Goal: Task Accomplishment & Management: Manage account settings

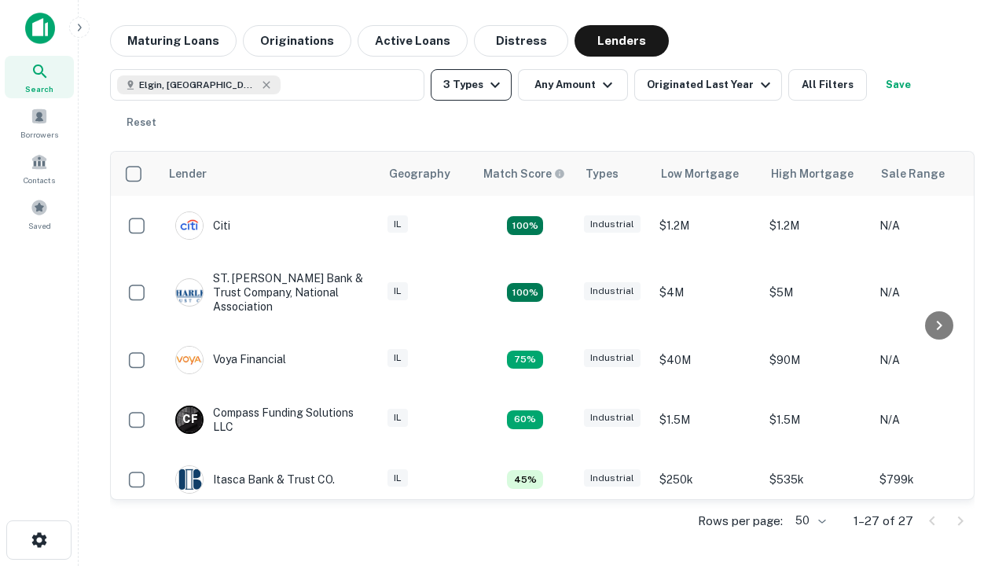
click at [471, 85] on button "3 Types" at bounding box center [471, 84] width 81 height 31
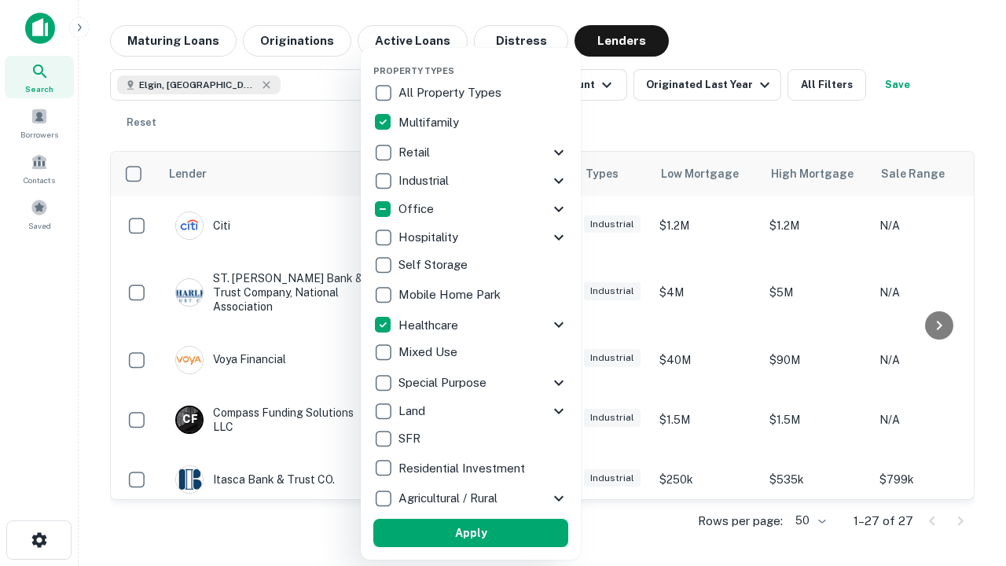
click at [471, 533] on button "Apply" at bounding box center [470, 533] width 195 height 28
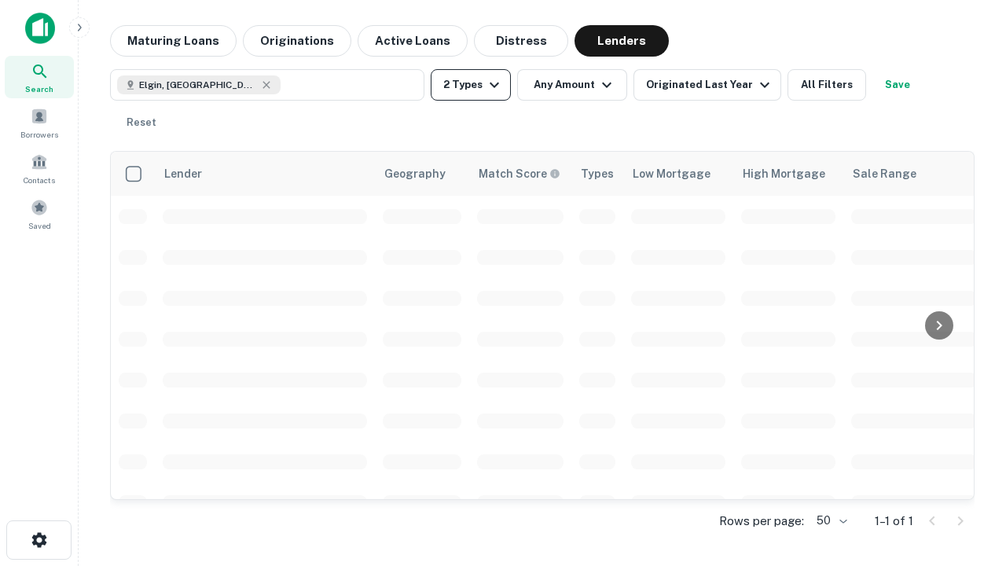
click at [471, 85] on button "2 Types" at bounding box center [471, 84] width 80 height 31
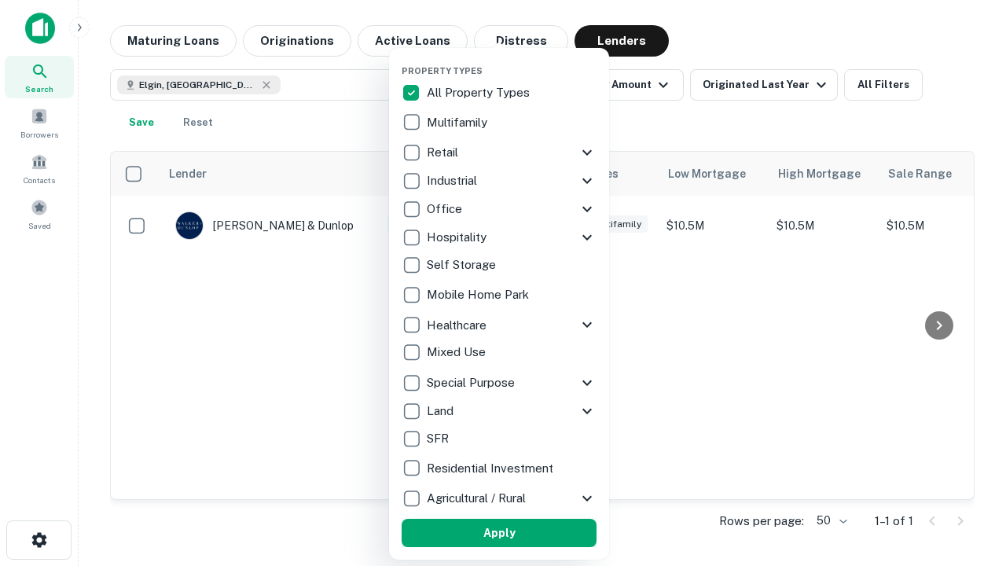
click at [499, 533] on button "Apply" at bounding box center [499, 533] width 195 height 28
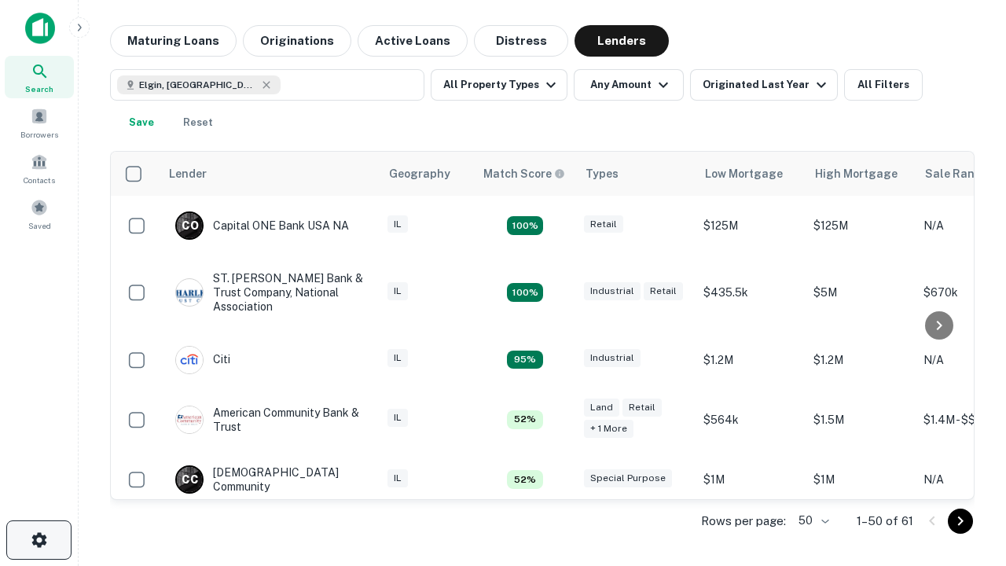
click at [39, 540] on icon "button" at bounding box center [39, 540] width 19 height 19
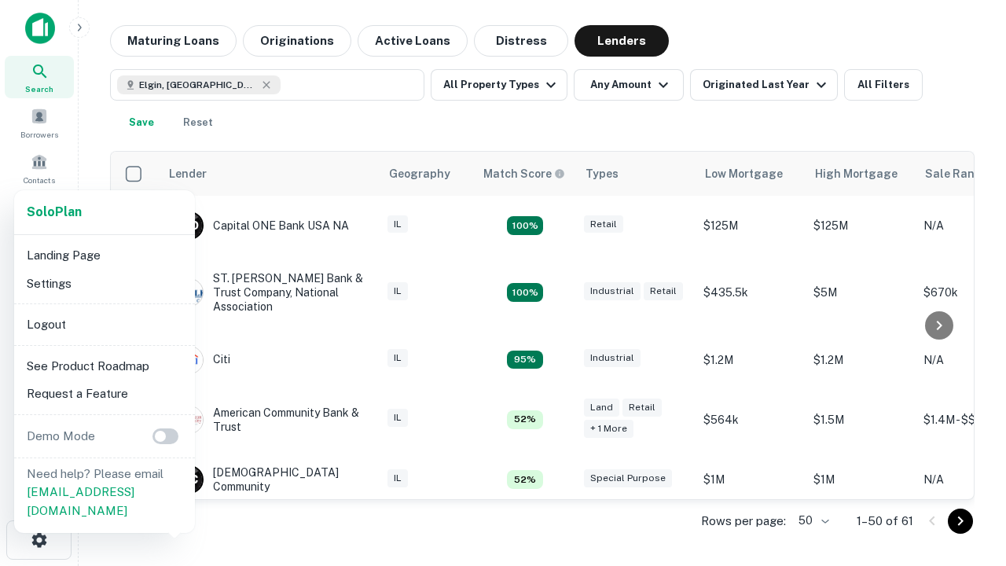
click at [104, 324] on li "Logout" at bounding box center [104, 324] width 168 height 28
